Goal: Information Seeking & Learning: Learn about a topic

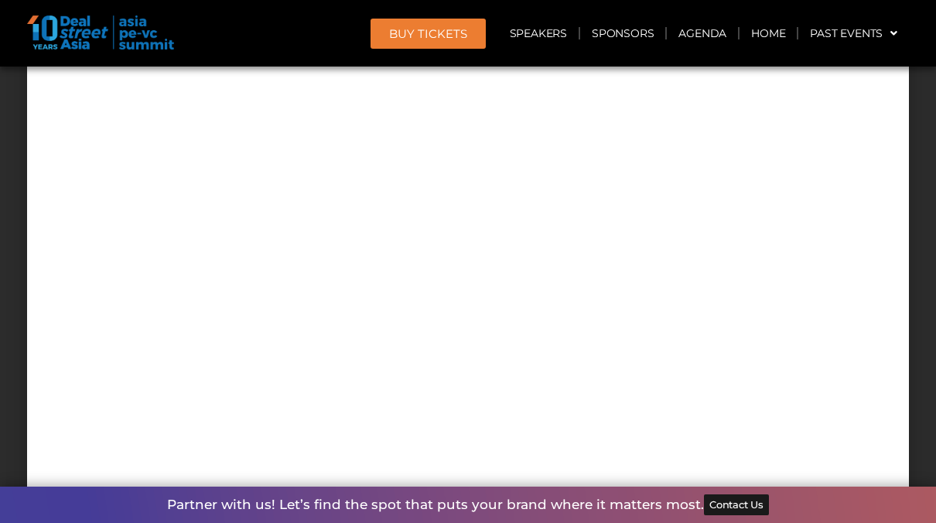
scroll to position [14042, 0]
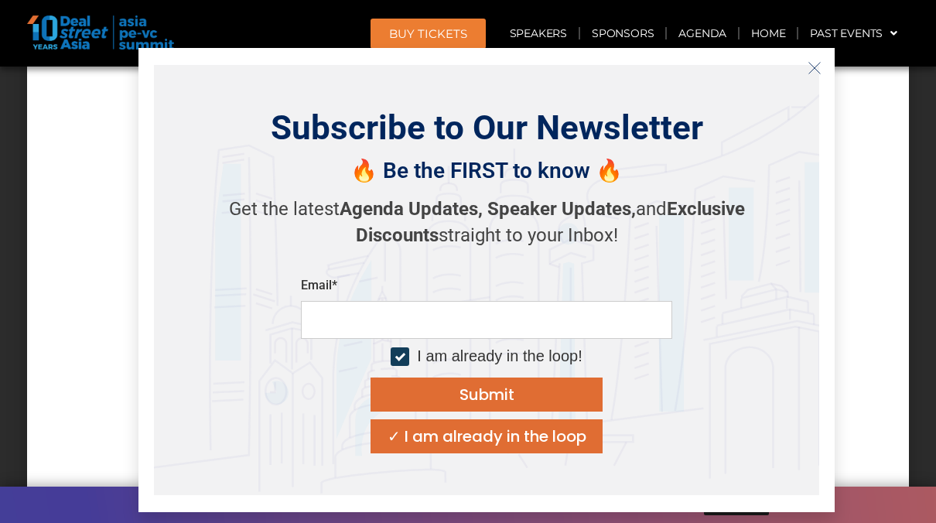
click at [813, 67] on icon "Close" at bounding box center [815, 68] width 14 height 14
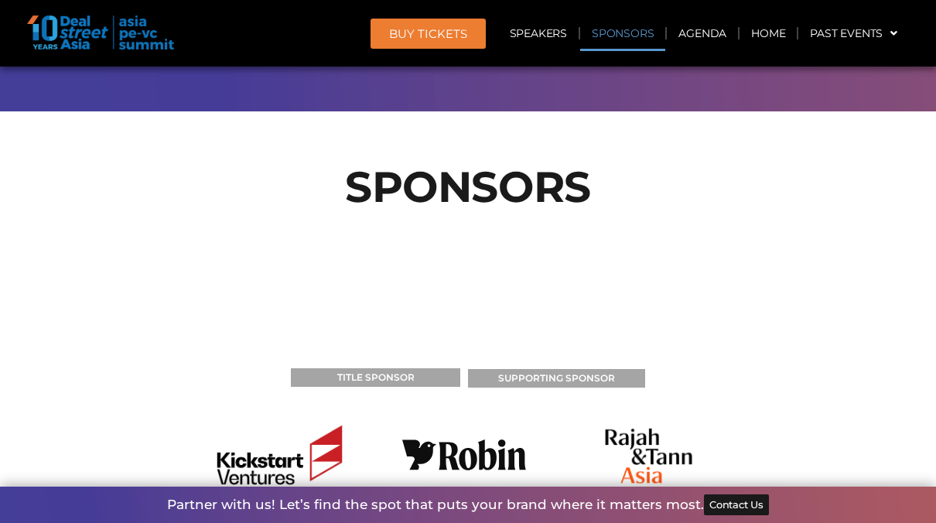
scroll to position [16072, 0]
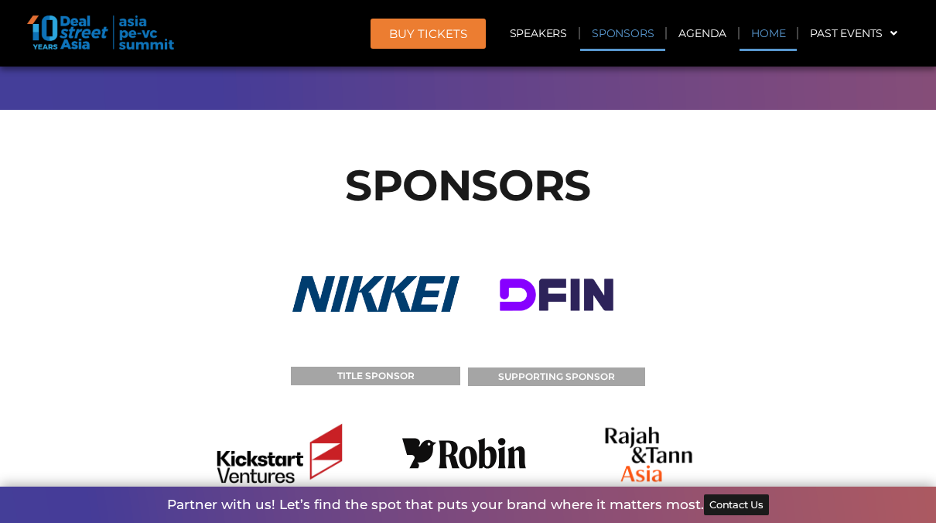
click at [765, 33] on link "Home" at bounding box center [768, 33] width 57 height 36
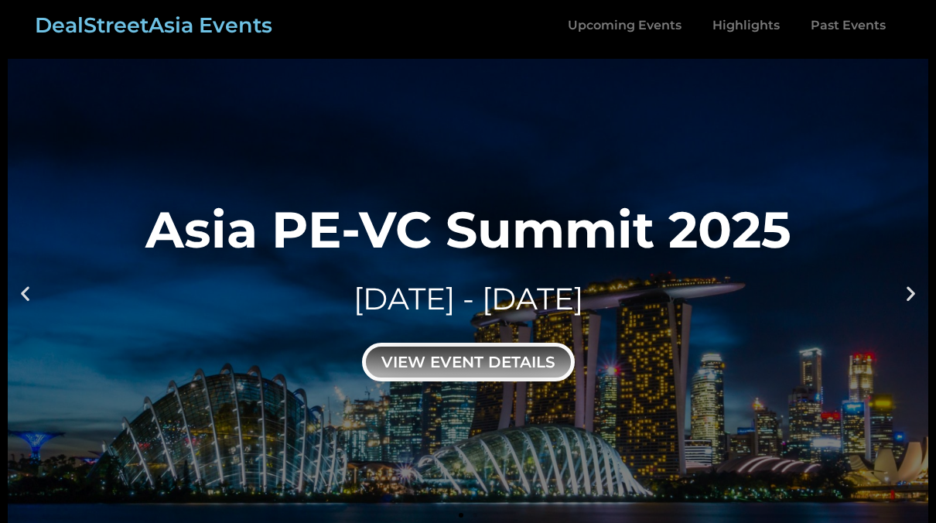
click at [539, 343] on div "view event details" at bounding box center [468, 362] width 213 height 39
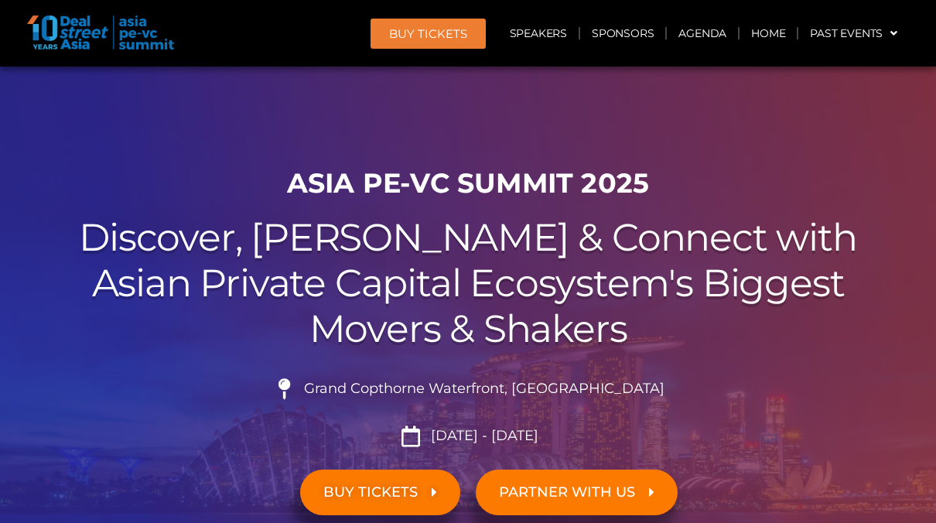
scroll to position [12, 0]
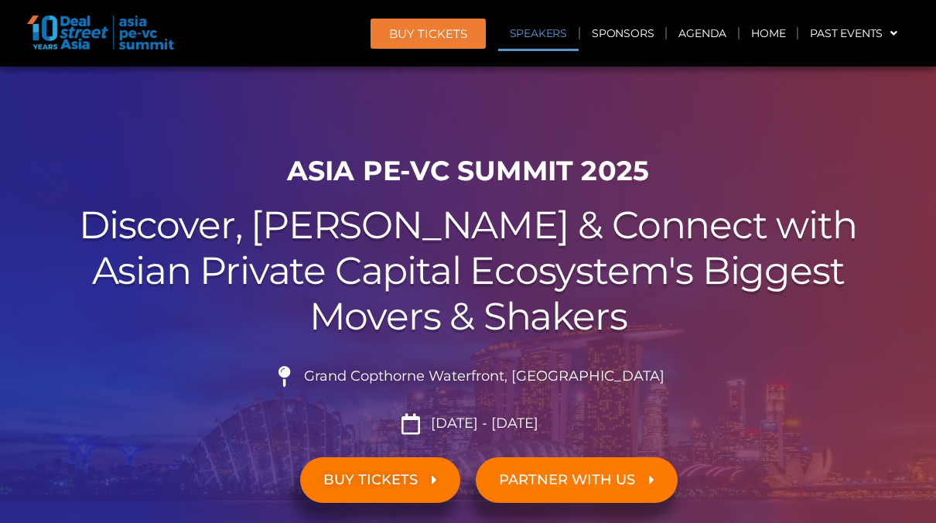
click at [554, 32] on link "Speakers" at bounding box center [538, 33] width 80 height 36
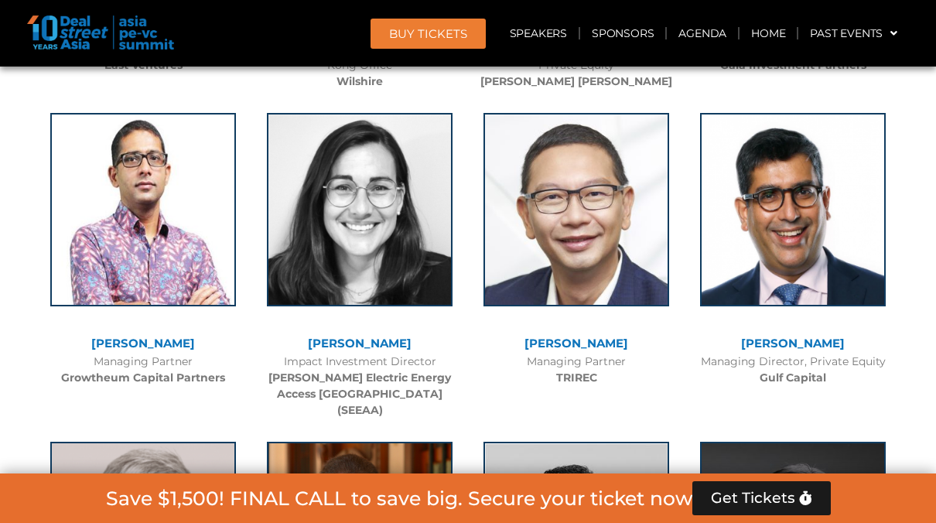
scroll to position [6163, 0]
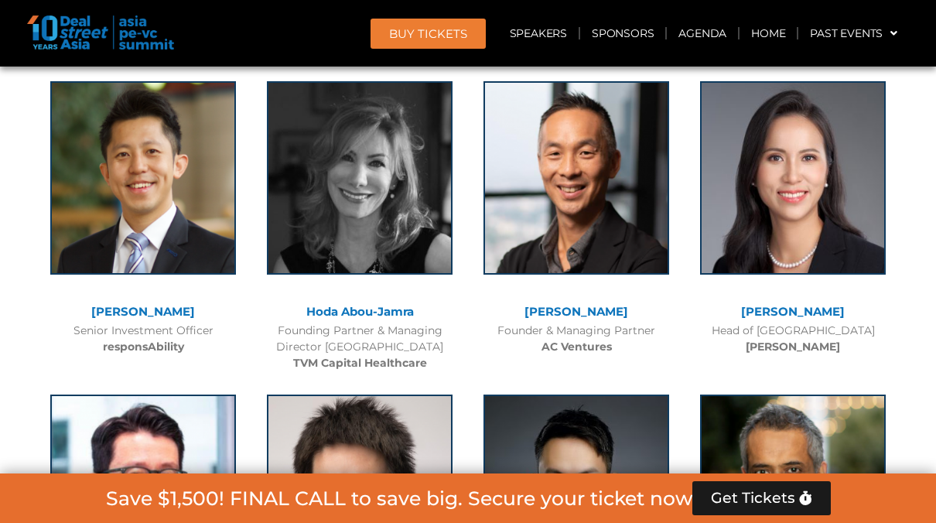
click at [399, 304] on link "Hoda Abou-Jamra​" at bounding box center [360, 311] width 108 height 15
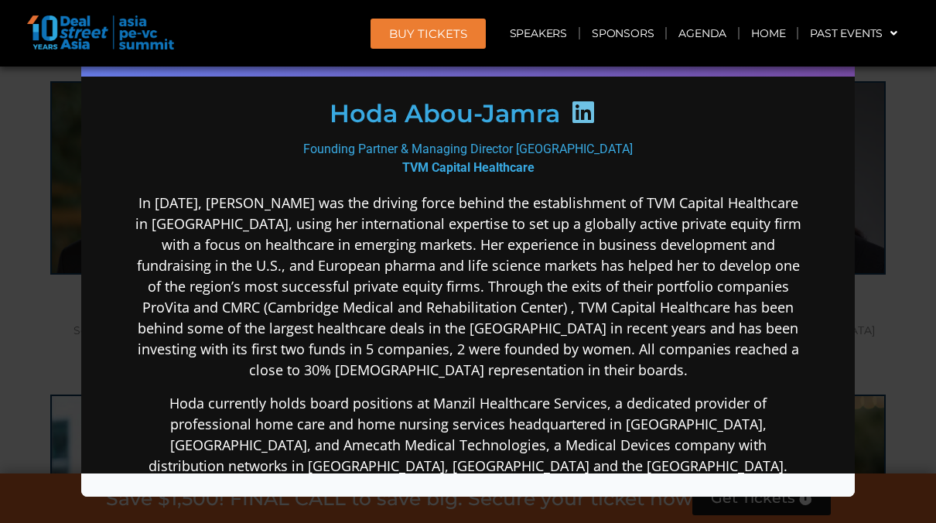
scroll to position [217, 0]
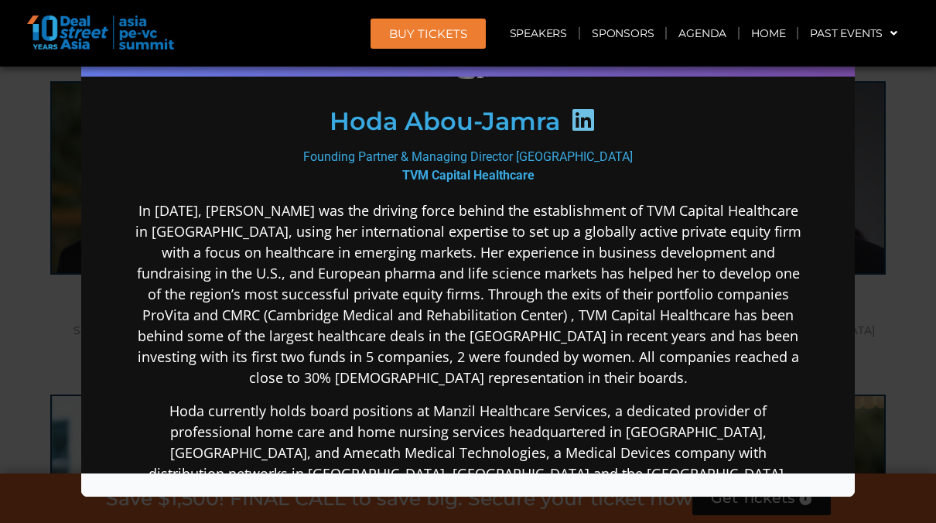
click at [607, 159] on div "Founding Partner & Managing Director Southeast Asia TVM Capital Healthcare" at bounding box center [468, 165] width 669 height 37
drag, startPoint x: 621, startPoint y: 156, endPoint x: 296, endPoint y: 145, distance: 324.4
click at [296, 147] on div "Founding Partner & Managing Director Southeast Asia TVM Capital Healthcare" at bounding box center [468, 165] width 669 height 37
copy div "Founding Partner & Managing Director [GEOGRAPHIC_DATA]"
click at [551, 178] on div "Founding Partner & Managing Director Southeast Asia TVM Capital Healthcare" at bounding box center [468, 165] width 669 height 37
